Goal: Task Accomplishment & Management: Manage account settings

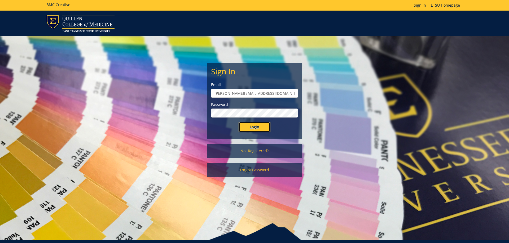
click at [264, 127] on input "Login" at bounding box center [255, 127] width 32 height 11
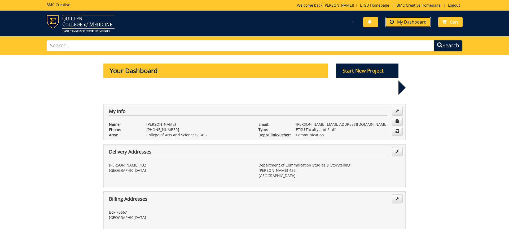
click at [408, 22] on span "My Dashboard" at bounding box center [411, 22] width 29 height 6
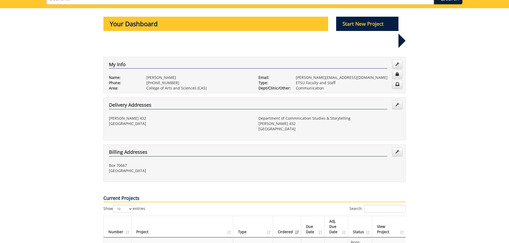
scroll to position [108, 0]
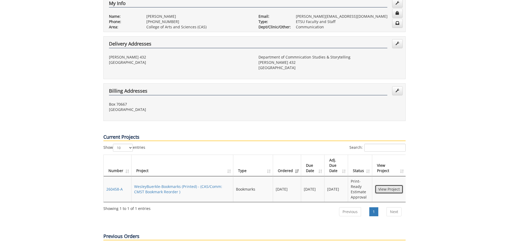
click at [393, 185] on link "View Project" at bounding box center [389, 189] width 28 height 9
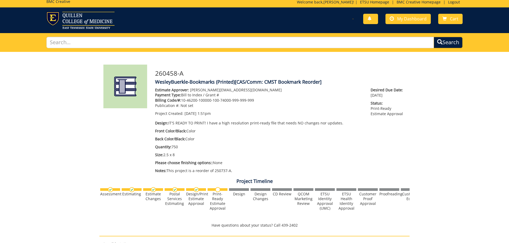
scroll to position [135, 0]
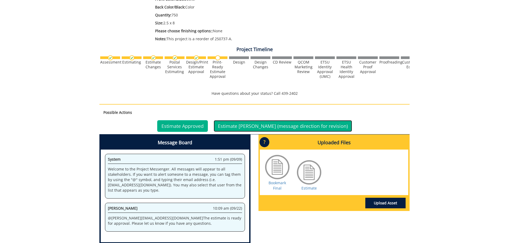
click at [248, 124] on link "Estimate Denied (message direction for revision)" at bounding box center [283, 126] width 138 height 12
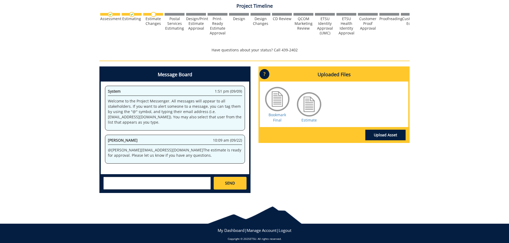
scroll to position [183, 0]
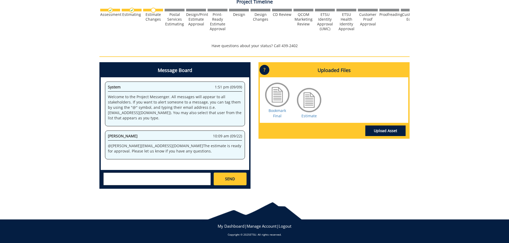
click at [188, 172] on div "SEND" at bounding box center [175, 179] width 149 height 18
click at [179, 181] on textarea at bounding box center [156, 179] width 107 height 13
type textarea "@[EMAIL_ADDRESS][DOMAIN_NAME] Hi, I'm really sorry, i just found out that durin…"
click at [232, 179] on span "SEND" at bounding box center [230, 179] width 10 height 5
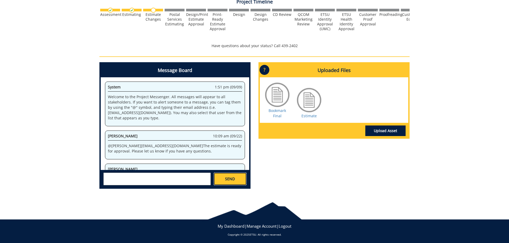
scroll to position [32, 0]
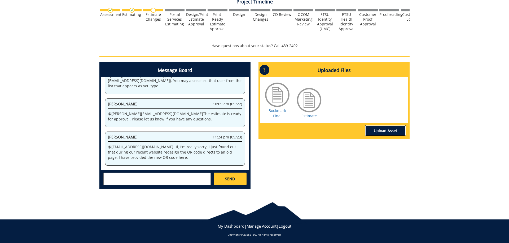
click at [380, 128] on link "Upload Asset" at bounding box center [386, 131] width 40 height 11
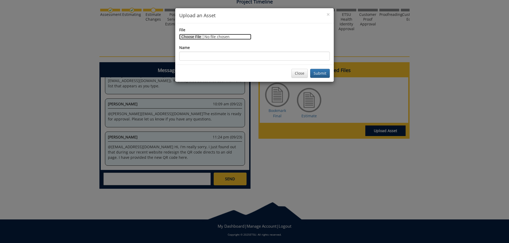
click at [187, 36] on input "File" at bounding box center [215, 37] width 72 height 6
type input "C:\fakepath\Screenshot [DATE] at 23-22-54 QR Code Generator Create Your Free QR…"
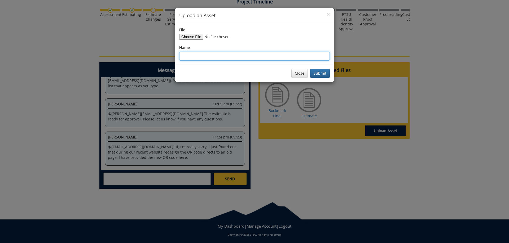
click at [274, 57] on input "Name" at bounding box center [254, 56] width 151 height 9
click at [310, 69] on button "Submit" at bounding box center [320, 73] width 20 height 9
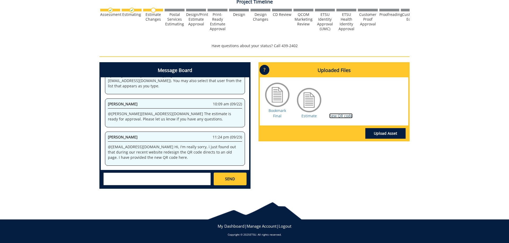
click at [345, 118] on link "new QR code" at bounding box center [340, 116] width 23 height 5
click at [337, 117] on link "new QR code" at bounding box center [340, 116] width 23 height 5
click at [325, 125] on div "Bookmark Final Estimate new QR code" at bounding box center [334, 101] width 149 height 48
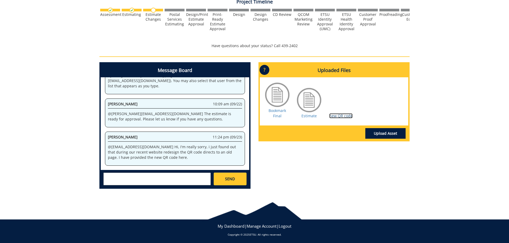
click at [333, 117] on link "new QR code" at bounding box center [340, 116] width 23 height 5
click at [371, 133] on link "Upload Asset" at bounding box center [386, 133] width 40 height 11
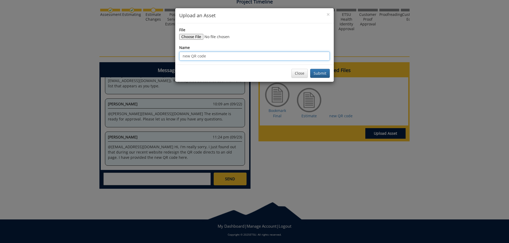
click at [270, 58] on input "new QR code" at bounding box center [254, 56] width 151 height 9
type input "new QR code--JPG"
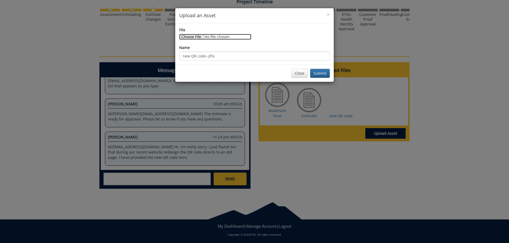
click at [192, 37] on input "File" at bounding box center [215, 37] width 72 height 6
type input "C:\fakepath\Screenshot [DATE] at 23-22-54 QR Code Generator Create Your Free QR…"
click at [319, 74] on button "Submit" at bounding box center [320, 73] width 20 height 9
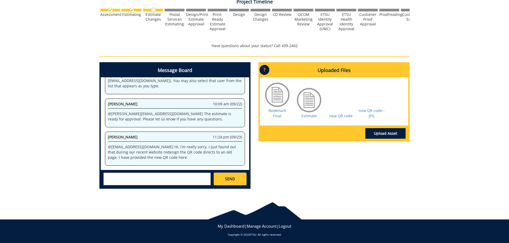
click at [379, 157] on div "Message Board System 1:51 pm (09/09) Welcome to the Project Messenger. All mess…" at bounding box center [254, 127] width 318 height 131
click at [374, 113] on link "new QR code--JPG" at bounding box center [372, 113] width 26 height 10
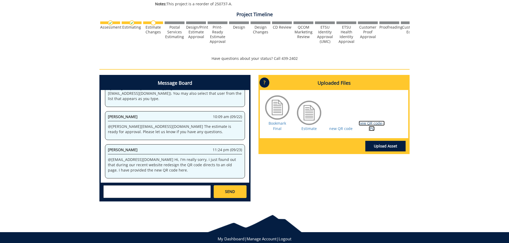
scroll to position [156, 0]
